Goal: Task Accomplishment & Management: Complete application form

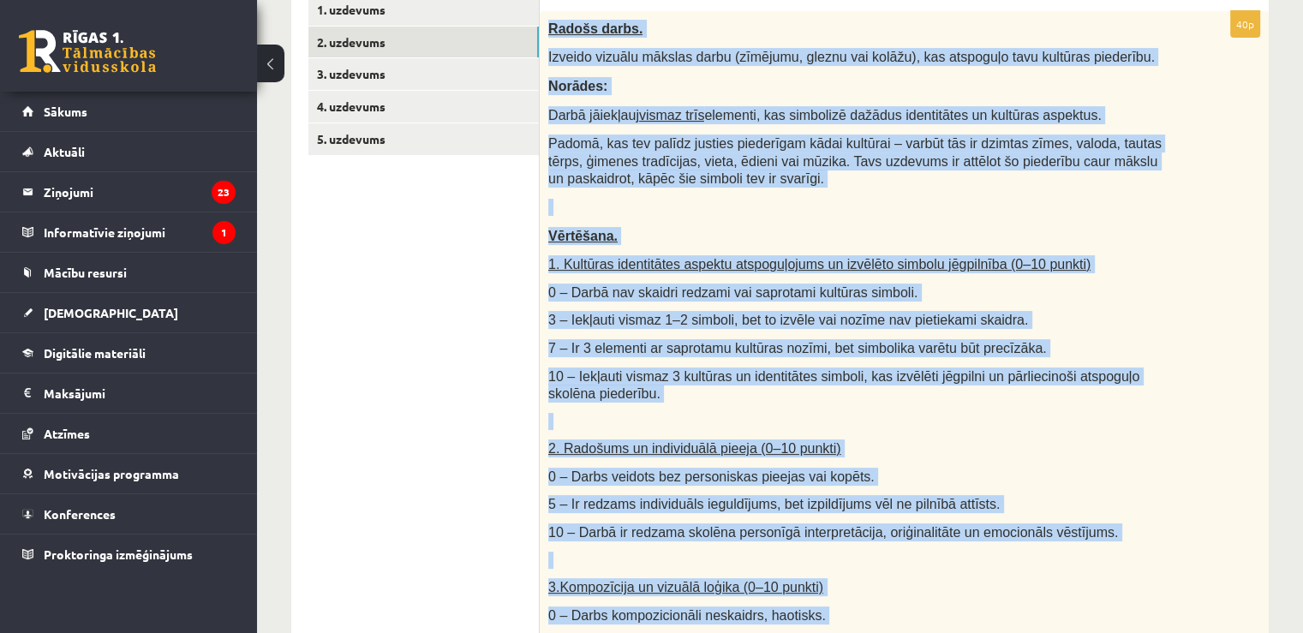
scroll to position [82, 0]
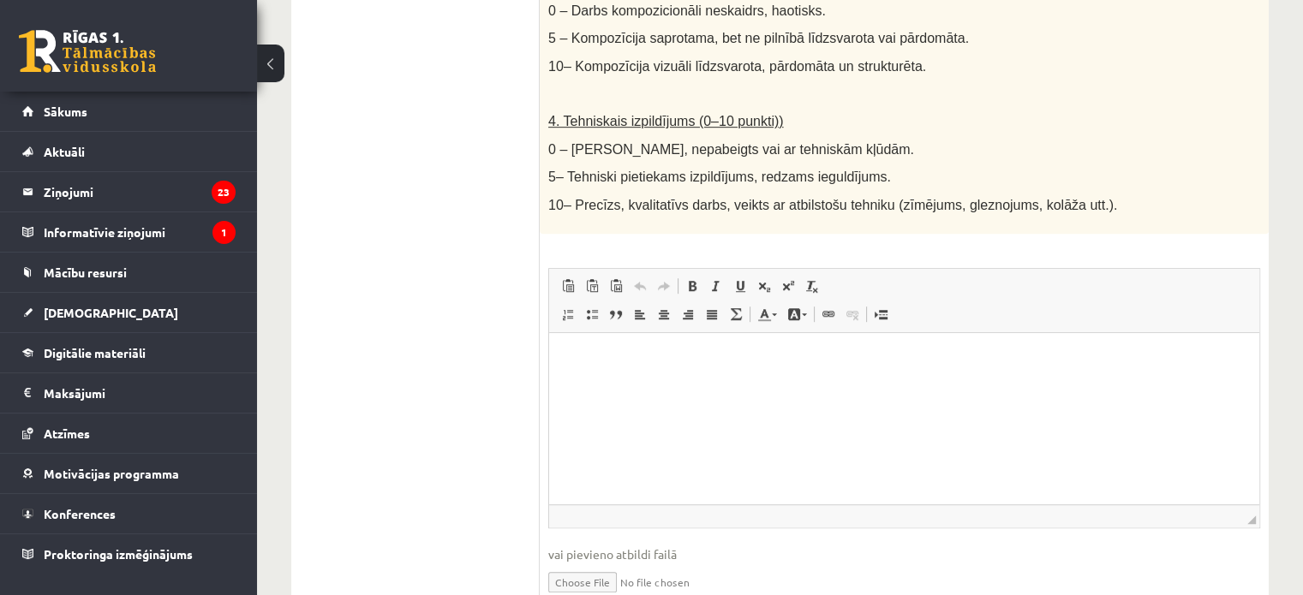
scroll to position [1022, 0]
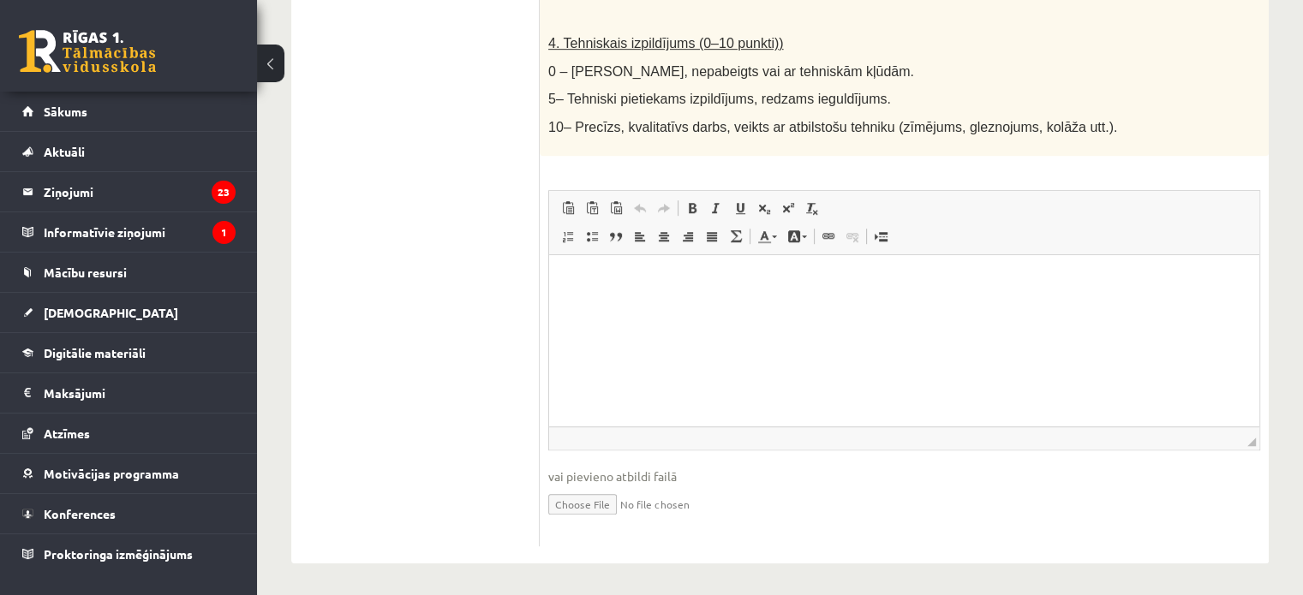
drag, startPoint x: 1134, startPoint y: 564, endPoint x: 585, endPoint y: 311, distance: 604.5
click at [585, 307] on html at bounding box center [904, 280] width 710 height 52
drag, startPoint x: 582, startPoint y: 296, endPoint x: 570, endPoint y: 278, distance: 21.6
click at [571, 281] on p "Визуальный текстовый редактор, wiswyg-editor-user-answer-47433779115680" at bounding box center [904, 281] width 676 height 18
click at [595, 497] on input "file" at bounding box center [904, 503] width 712 height 35
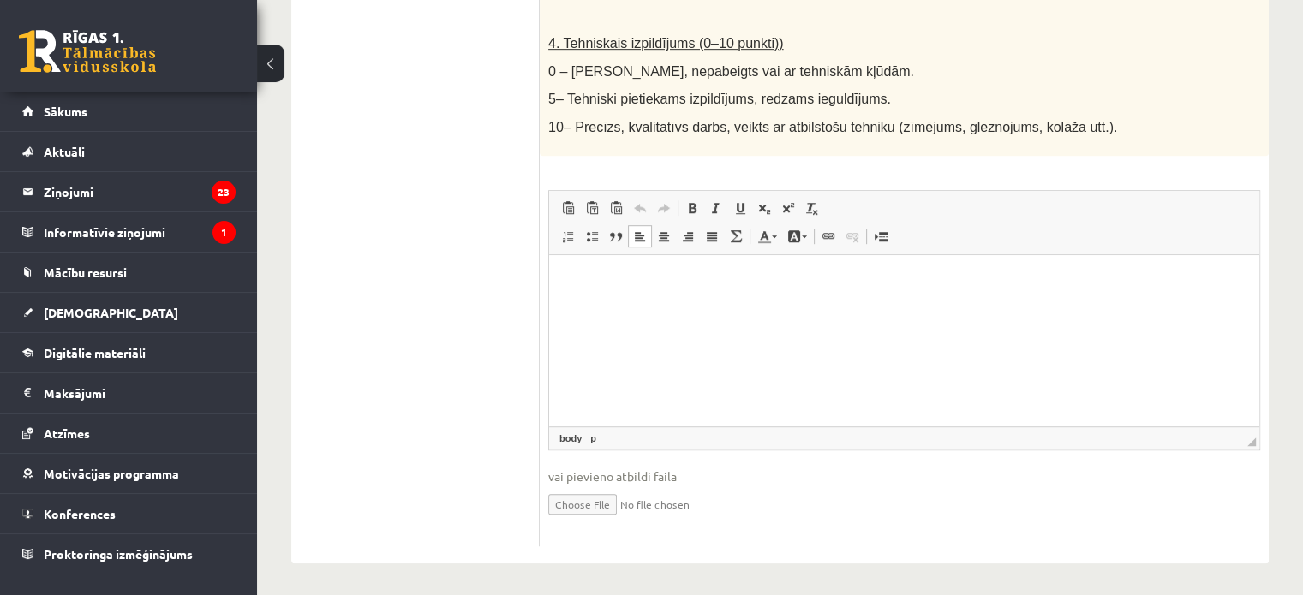
type input "**********"
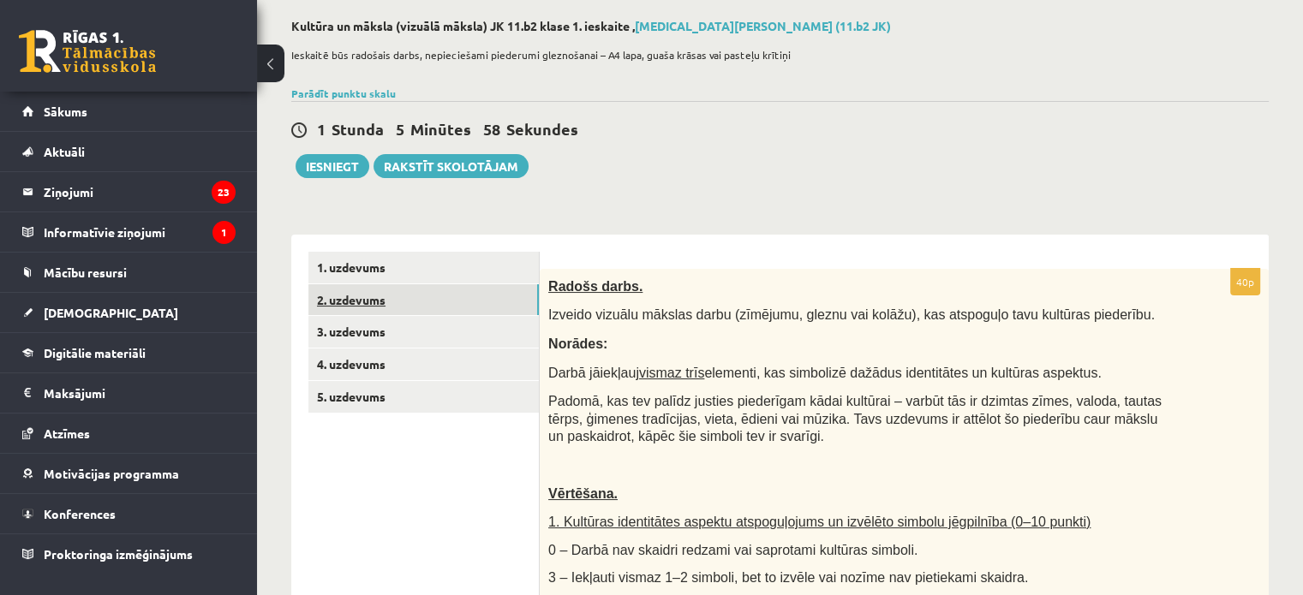
scroll to position [80, 0]
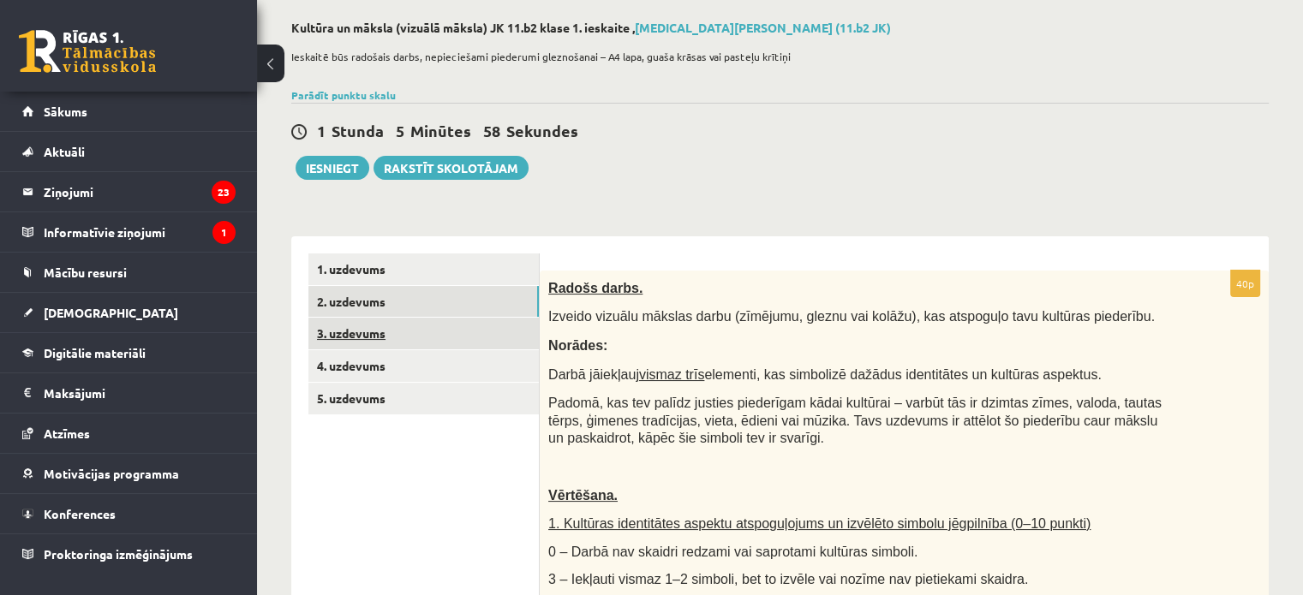
click at [421, 329] on link "3. uzdevums" at bounding box center [423, 334] width 230 height 32
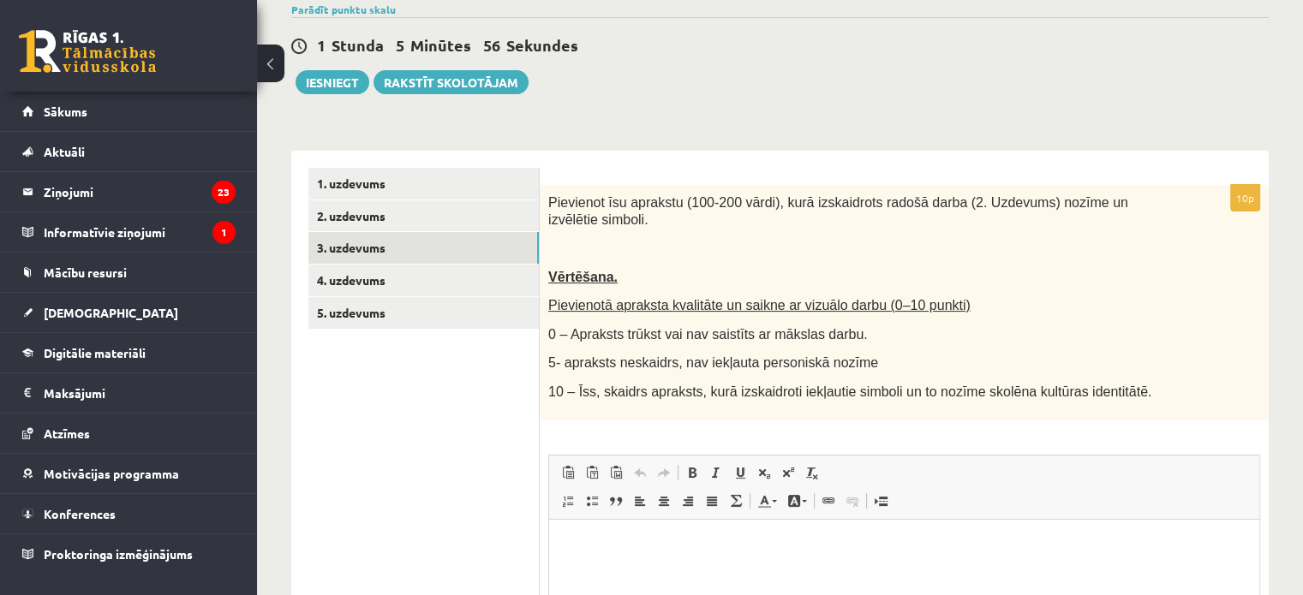
scroll to position [0, 0]
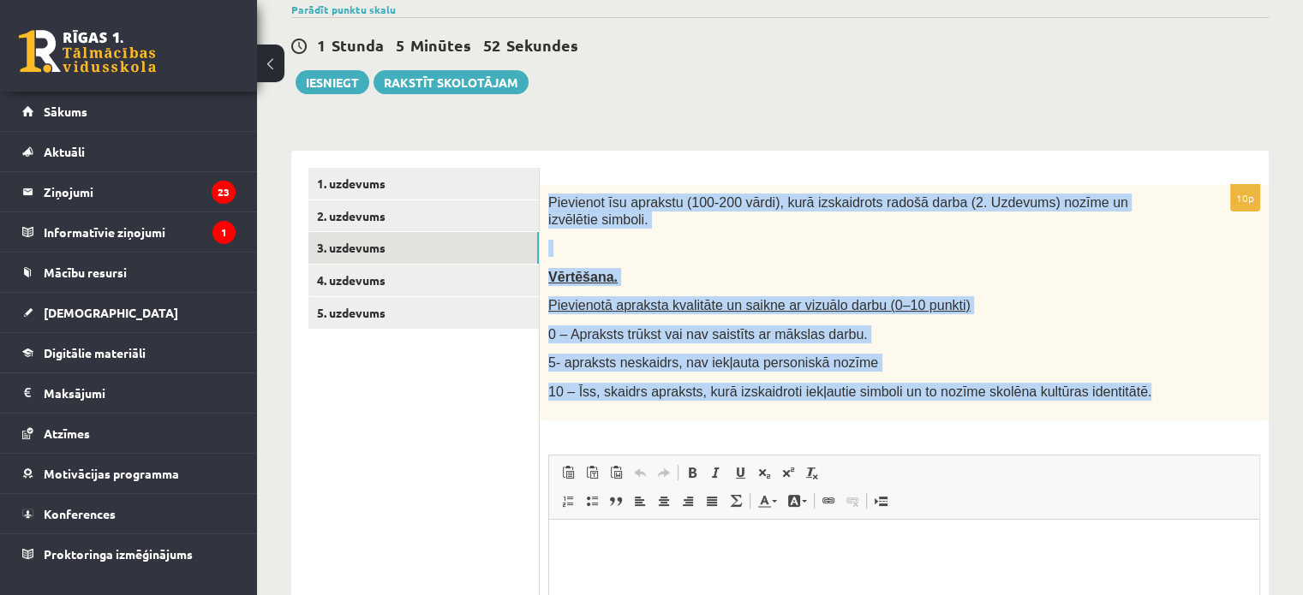
drag, startPoint x: 549, startPoint y: 188, endPoint x: 1103, endPoint y: 373, distance: 584.1
click at [1103, 373] on div "Pievienot īsu aprakstu (100-200 vārdi), kurā izskaidrots radošā darba (2. Uzdev…" at bounding box center [904, 303] width 729 height 236
copy div "Pievienot īsu aprakstu (100-200 vārdi), kurā izskaidrots radošā darba (2. Uzdev…"
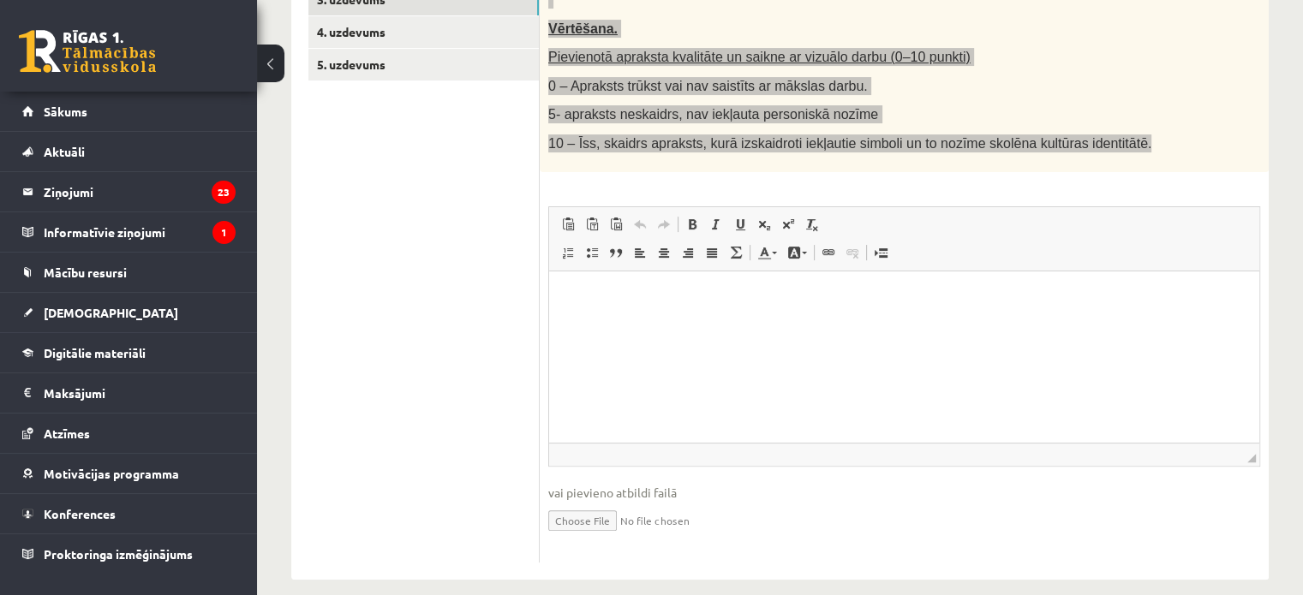
click at [748, 323] on html at bounding box center [904, 297] width 710 height 52
click at [783, 286] on html "***" at bounding box center [904, 297] width 710 height 52
click at [679, 323] on html at bounding box center [904, 297] width 710 height 52
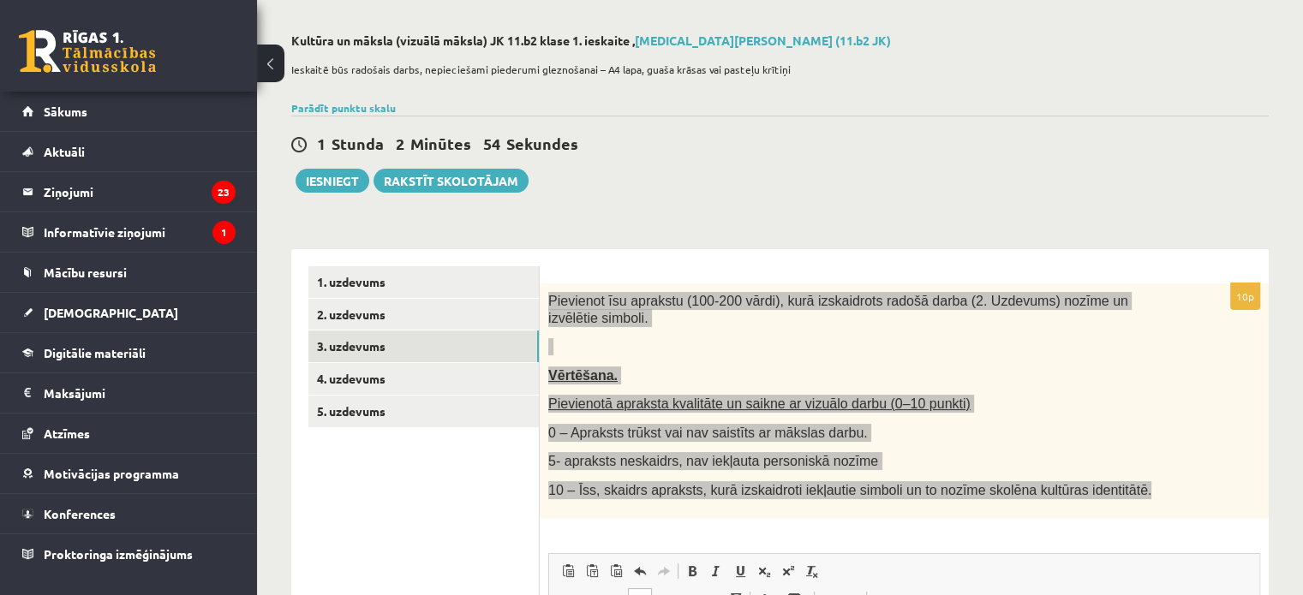
scroll to position [0, 0]
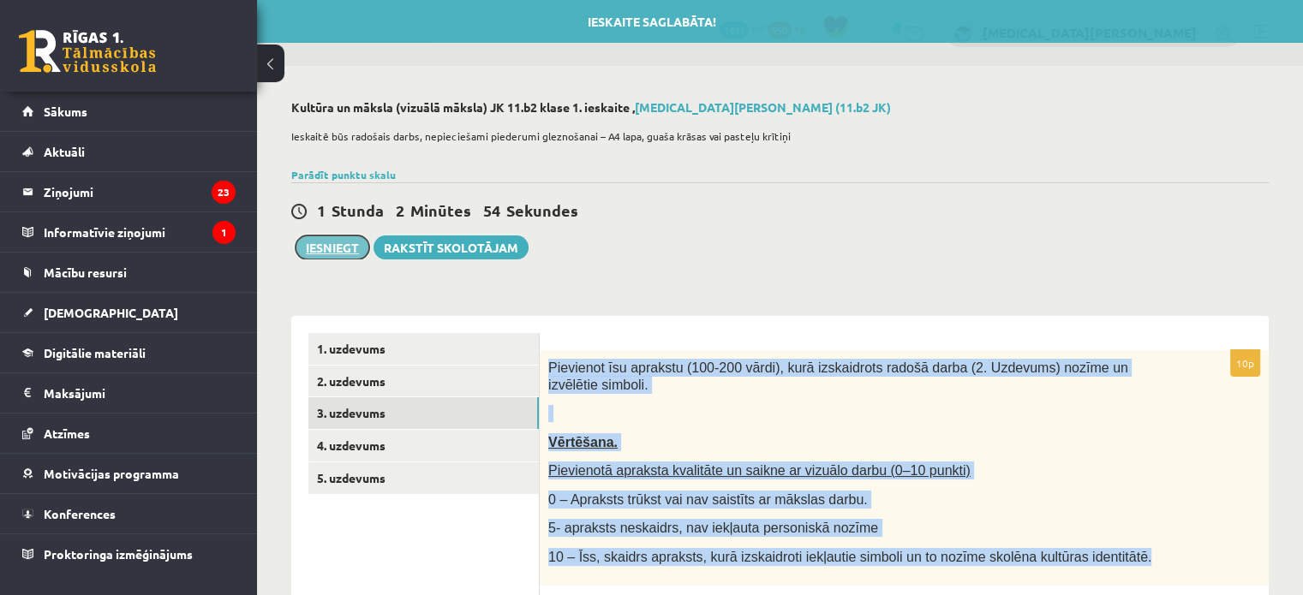
click at [332, 236] on button "Iesniegt" at bounding box center [333, 248] width 74 height 24
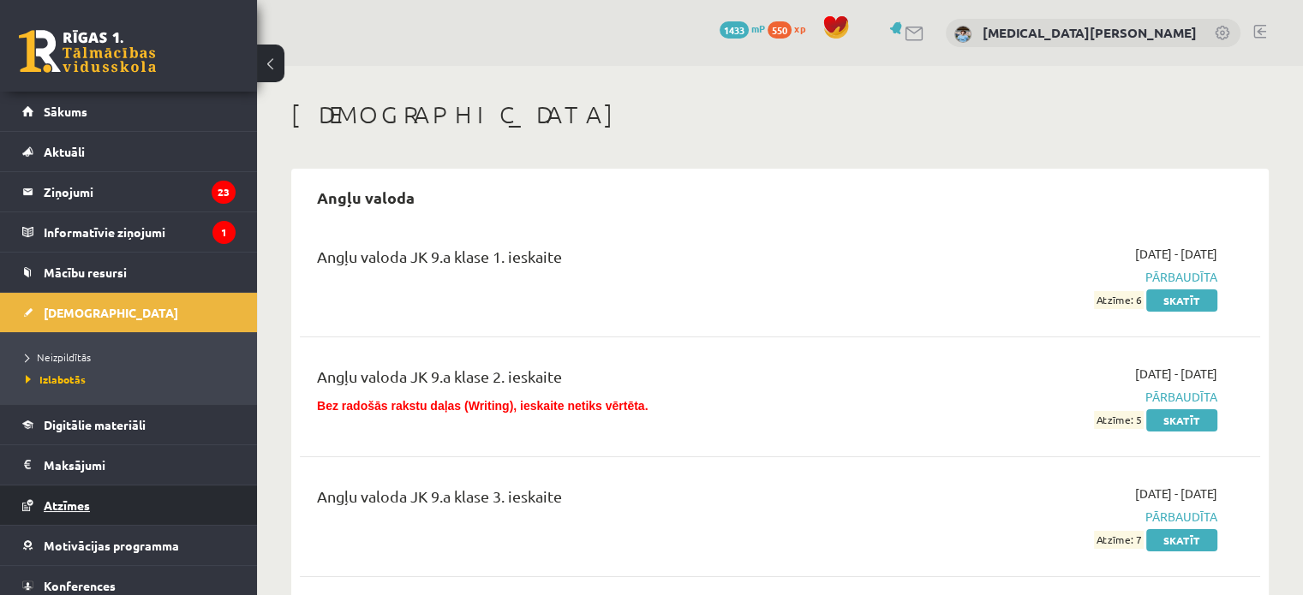
click at [59, 506] on span "Atzīmes" at bounding box center [67, 505] width 46 height 15
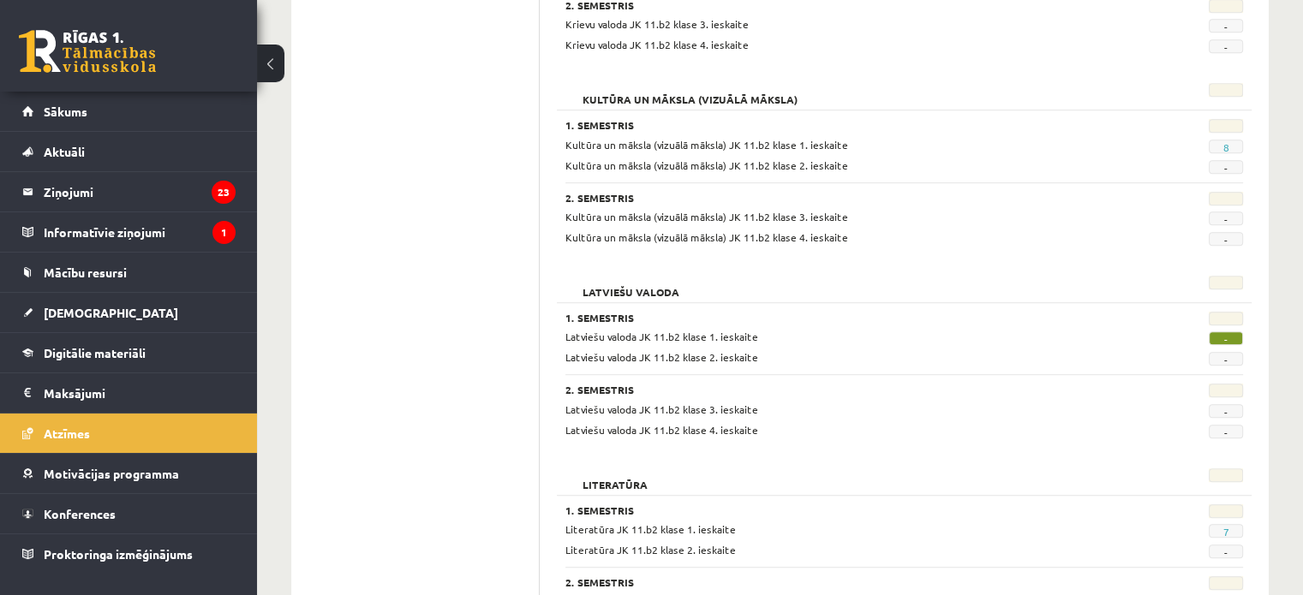
scroll to position [966, 0]
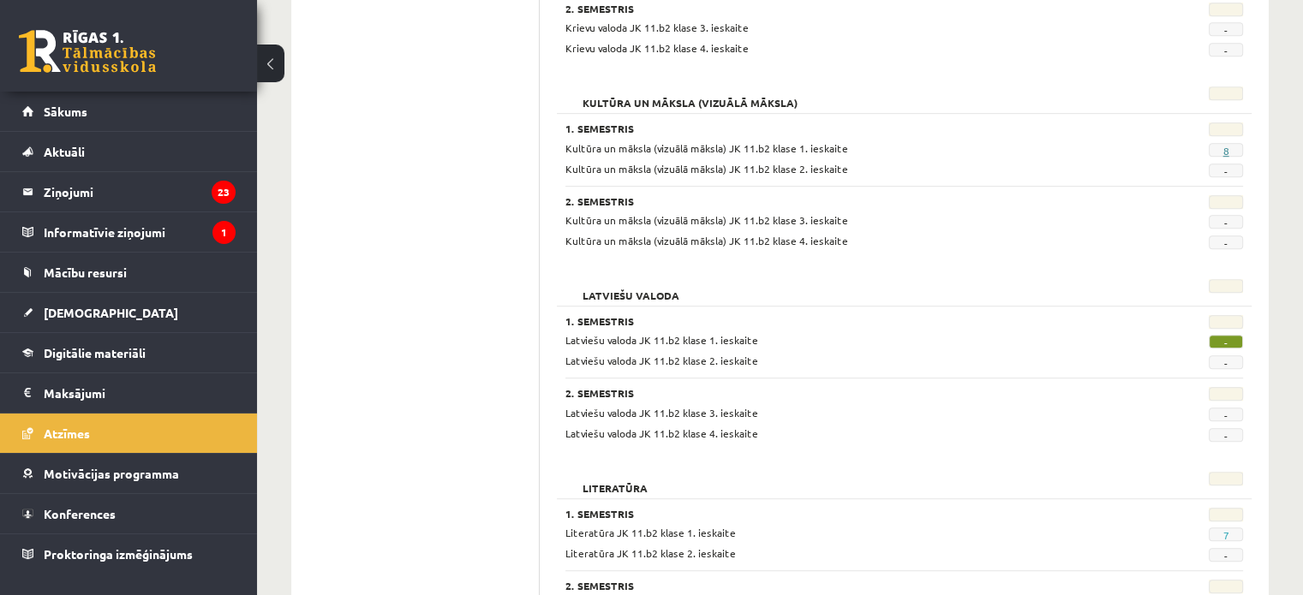
click at [1223, 147] on link "8" at bounding box center [1226, 151] width 6 height 14
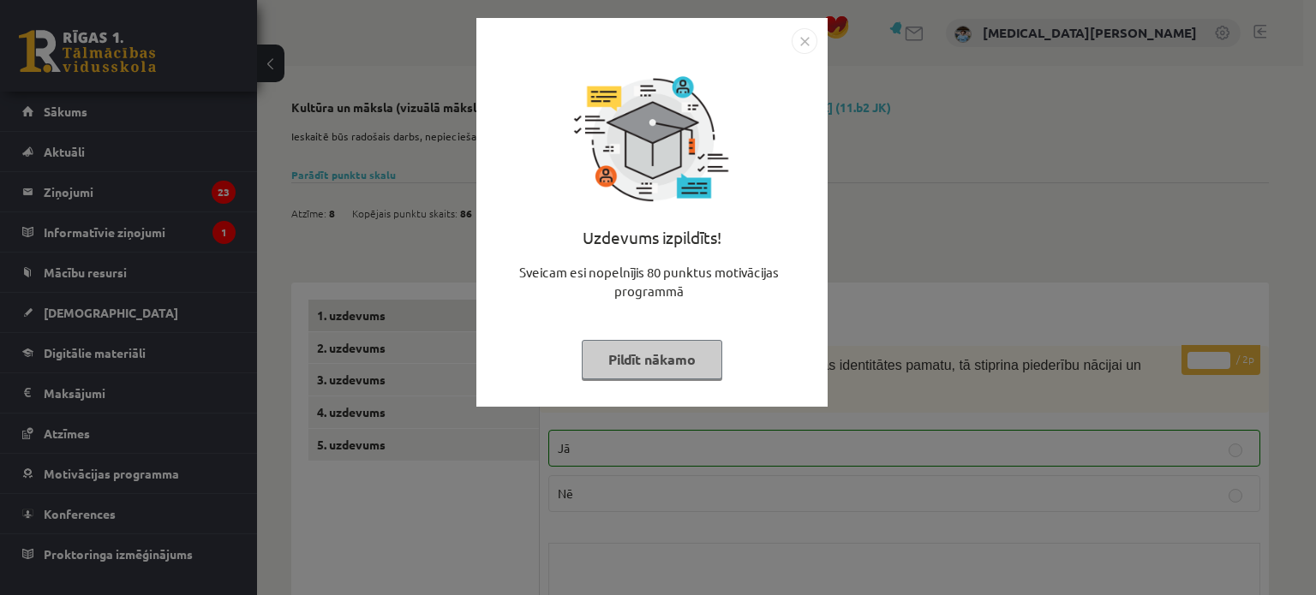
click at [606, 369] on button "Pildīt nākamo" at bounding box center [652, 359] width 141 height 39
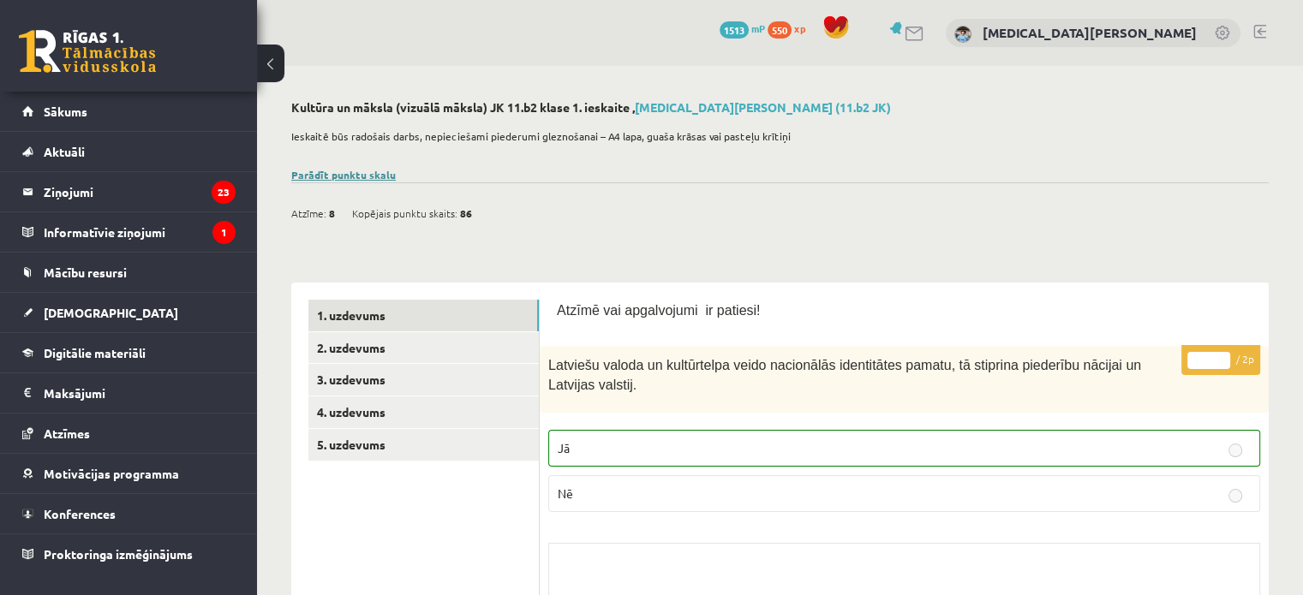
click at [337, 177] on link "Parādīt punktu skalu" at bounding box center [343, 175] width 105 height 14
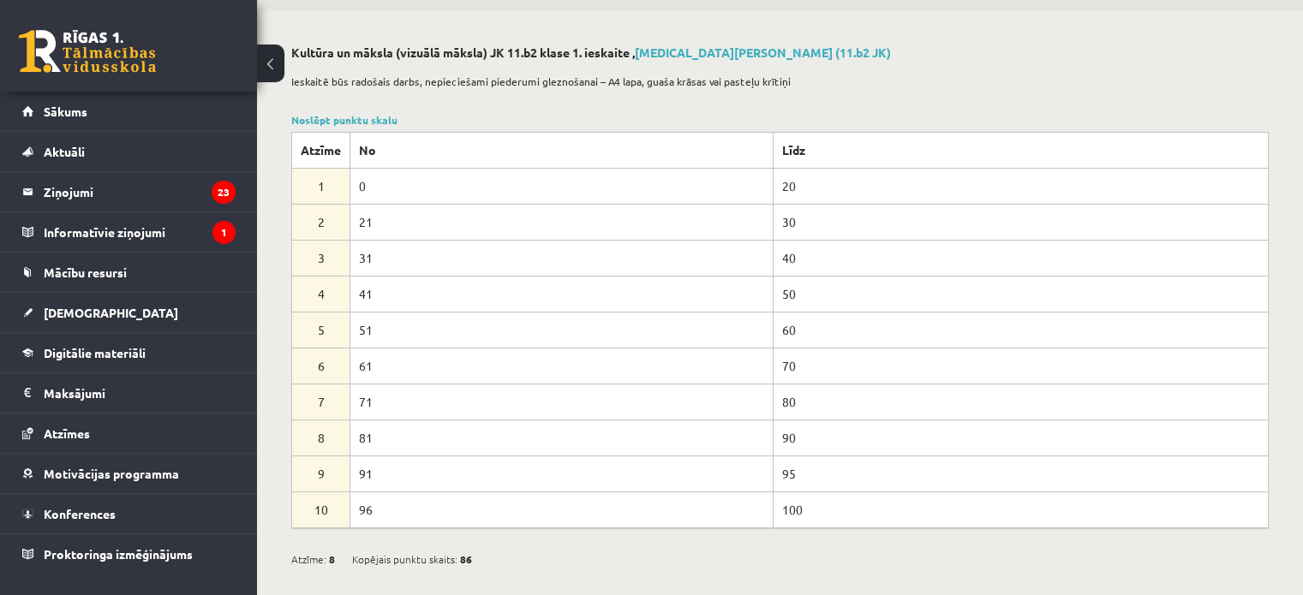
scroll to position [86, 0]
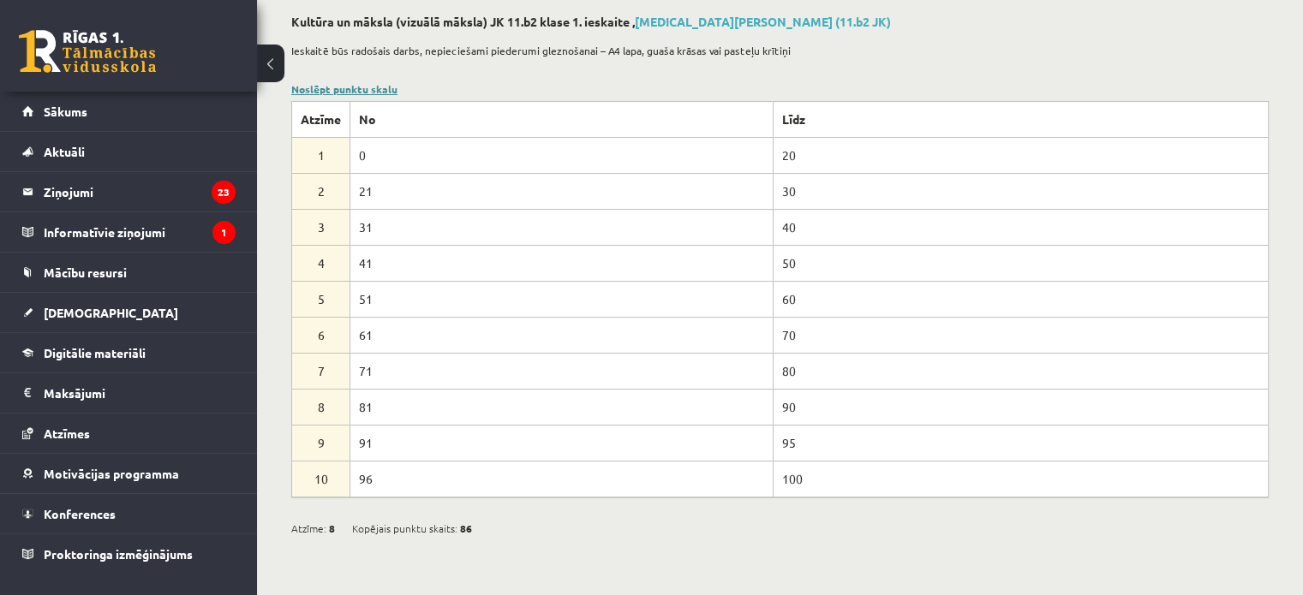
click at [370, 92] on link "Noslēpt punktu skalu" at bounding box center [344, 89] width 106 height 14
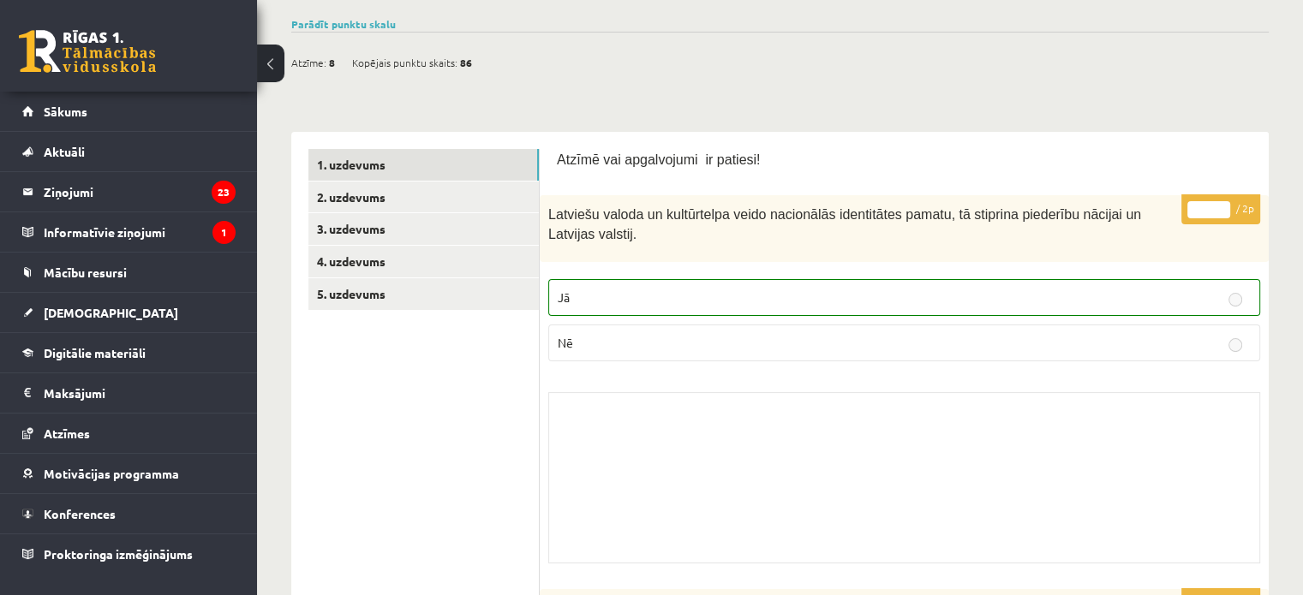
scroll to position [62, 0]
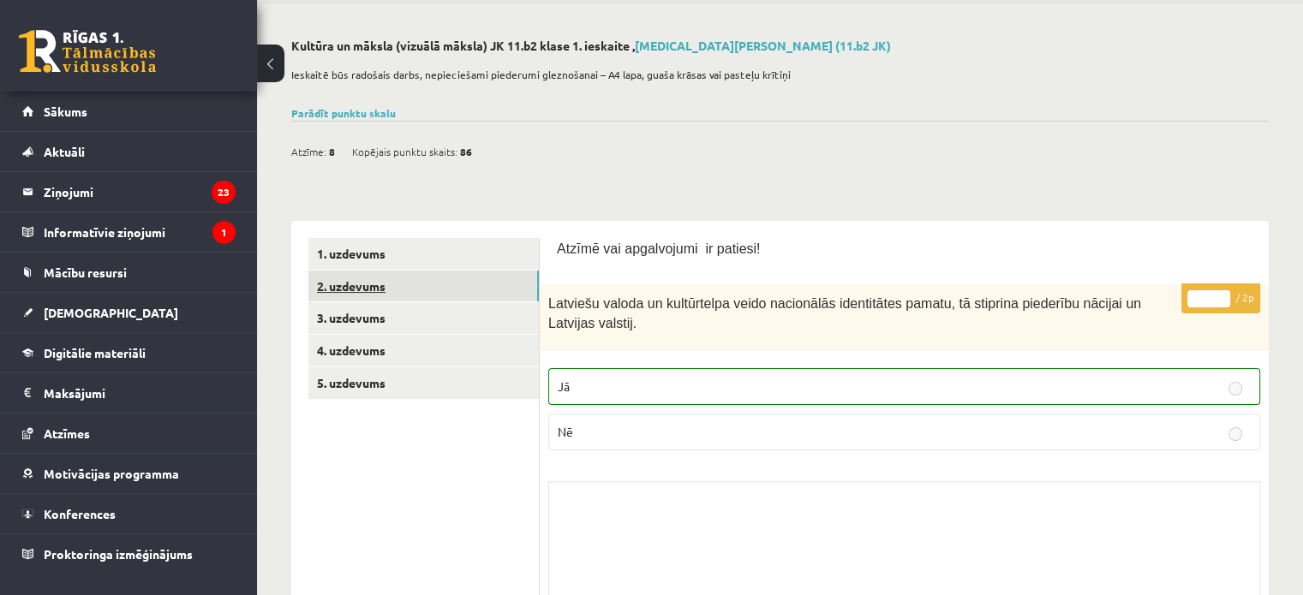
click at [408, 273] on link "2. uzdevums" at bounding box center [423, 287] width 230 height 32
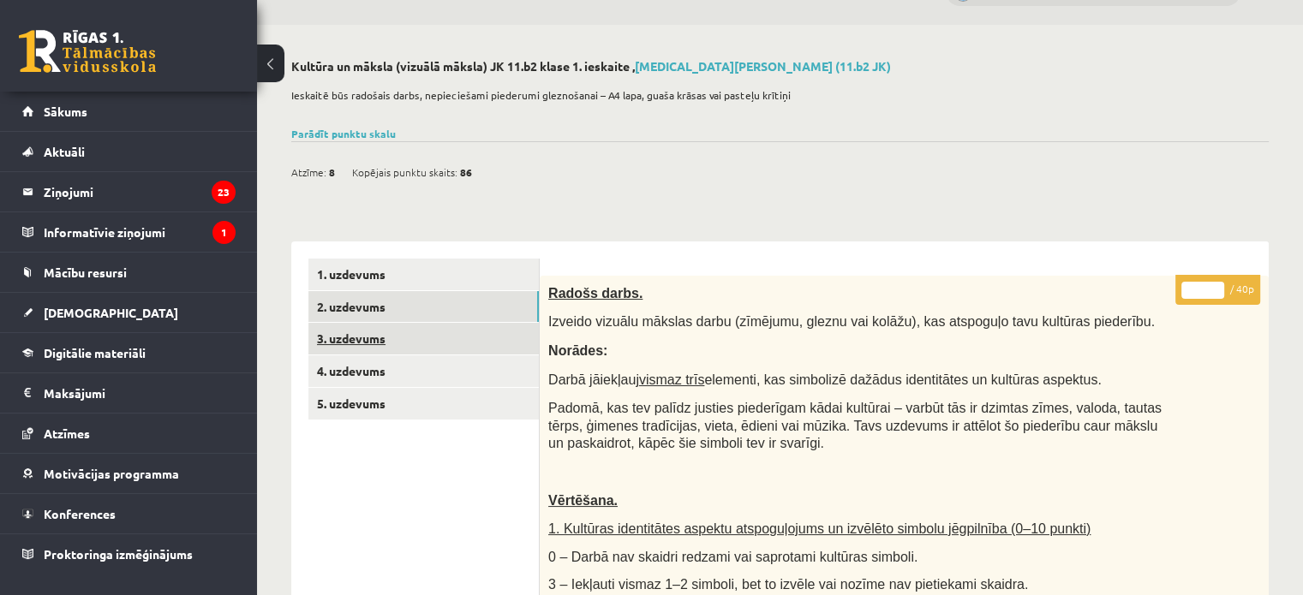
scroll to position [11, 0]
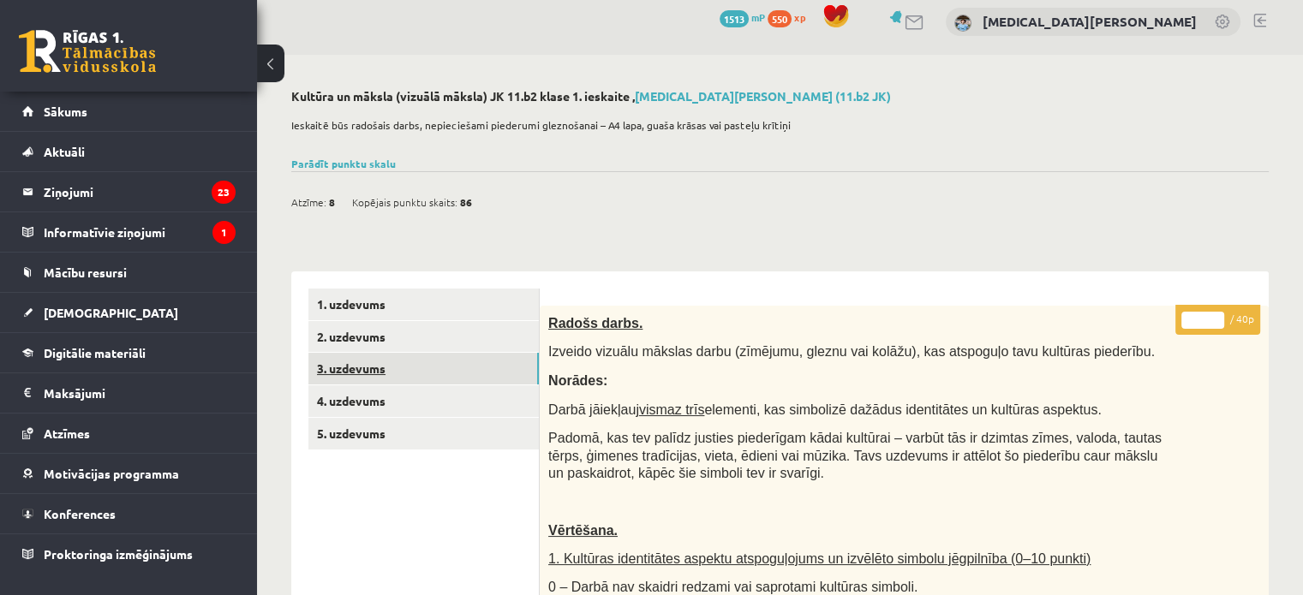
click at [378, 358] on link "3. uzdevums" at bounding box center [423, 369] width 230 height 32
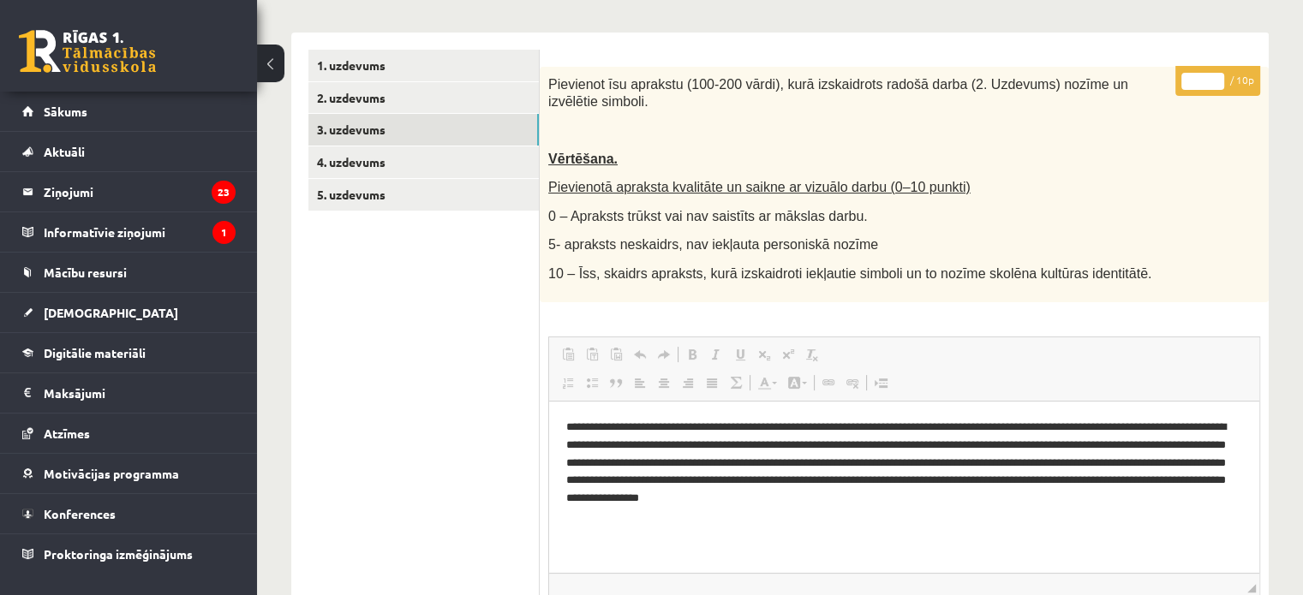
scroll to position [234, 0]
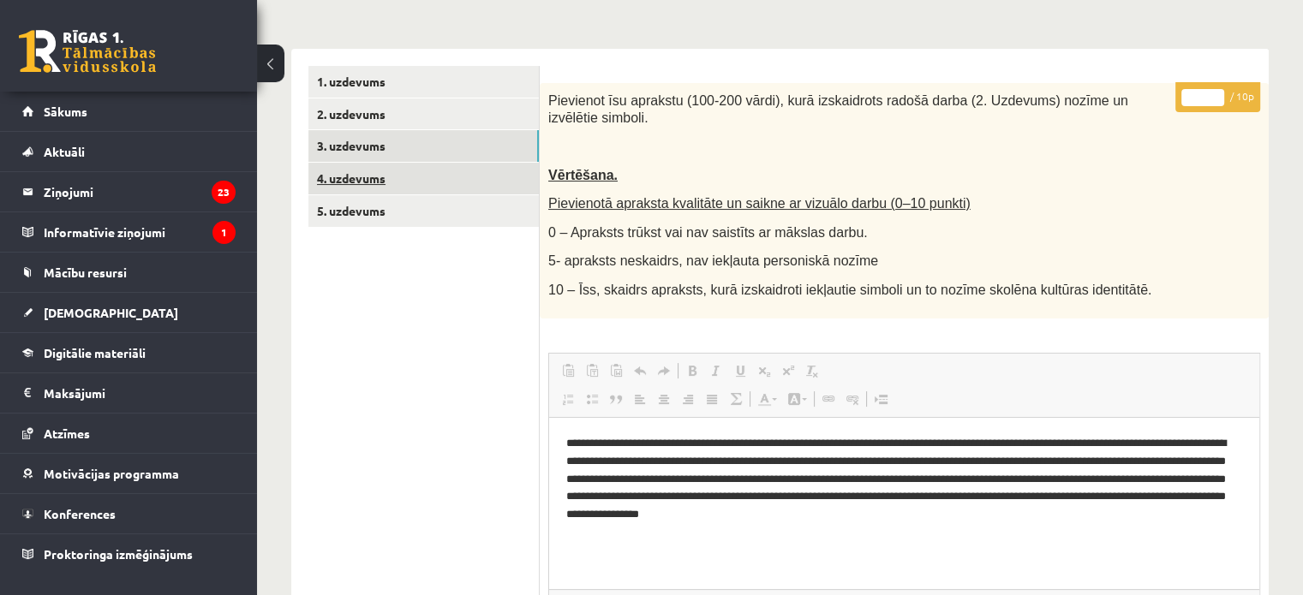
click at [445, 166] on link "4. uzdevums" at bounding box center [423, 179] width 230 height 32
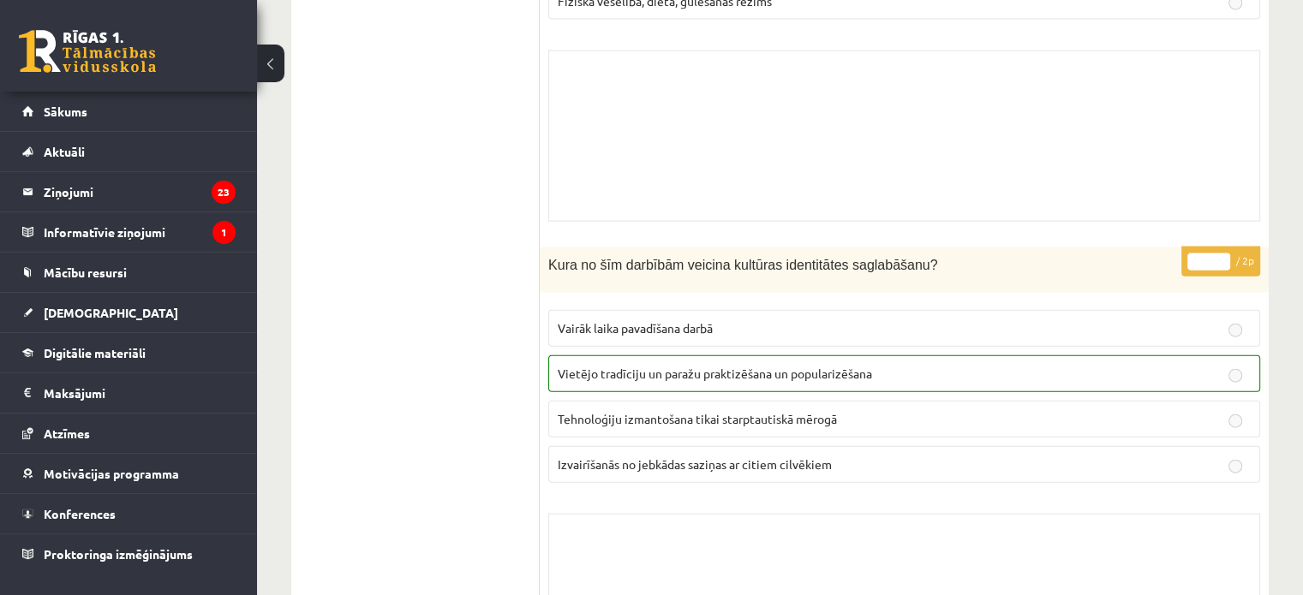
scroll to position [0, 0]
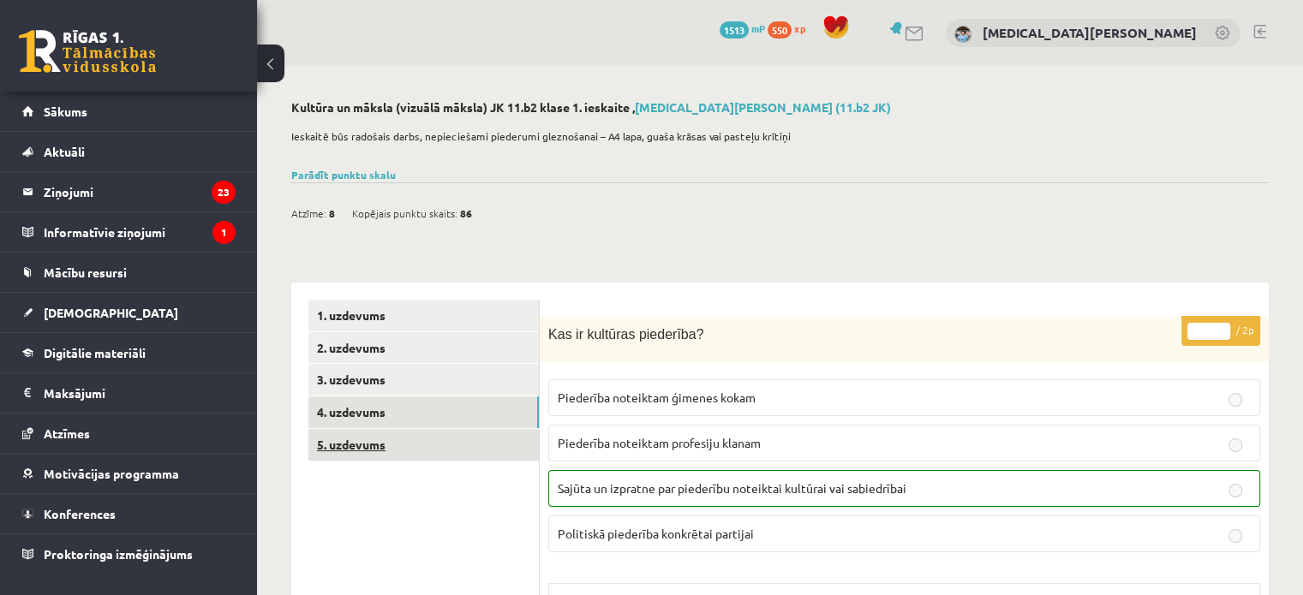
click at [517, 451] on link "5. uzdevums" at bounding box center [423, 445] width 230 height 32
